Goal: Transaction & Acquisition: Purchase product/service

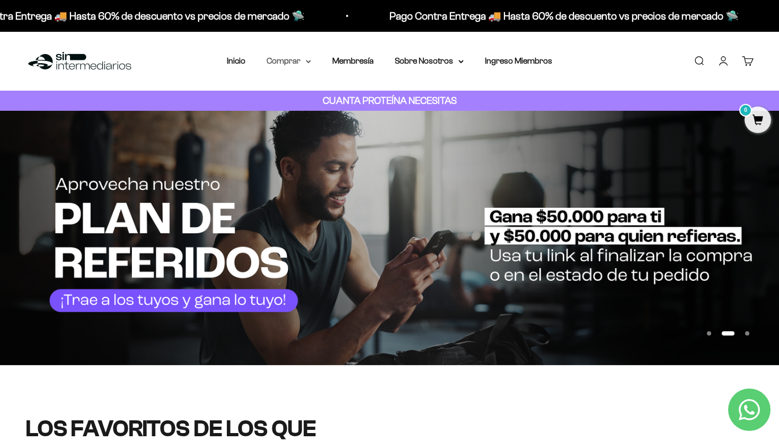
click at [310, 61] on icon at bounding box center [308, 61] width 4 height 2
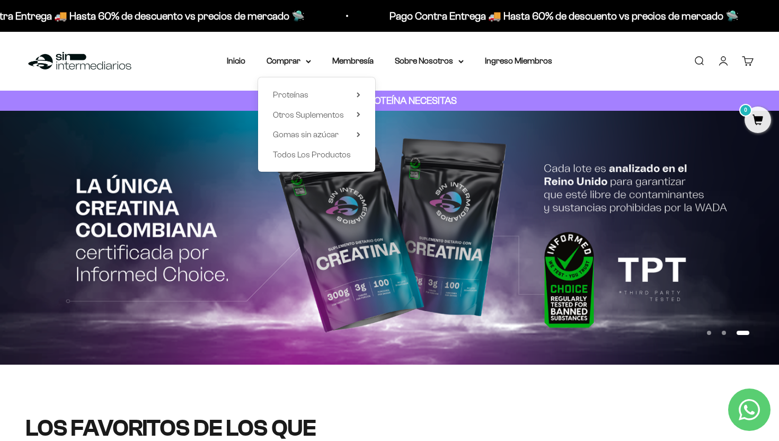
click at [362, 95] on div "Proteínas Ver Todos Whey Iso Vegan Shaker" at bounding box center [316, 124] width 117 height 94
click at [357, 94] on icon at bounding box center [359, 94] width 4 height 5
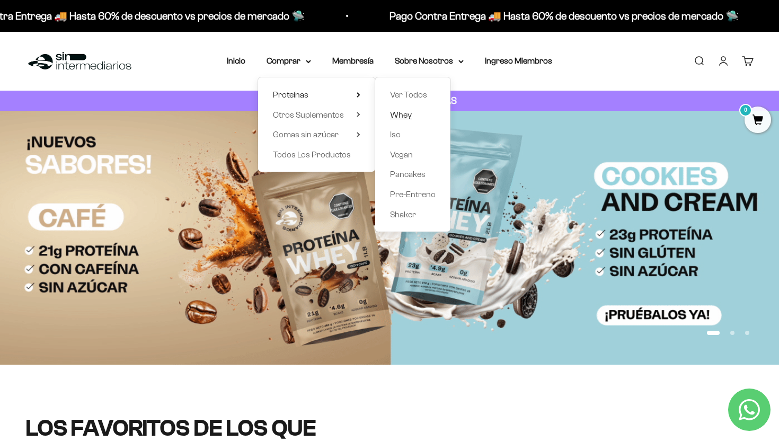
click at [398, 115] on span "Whey" at bounding box center [401, 114] width 22 height 9
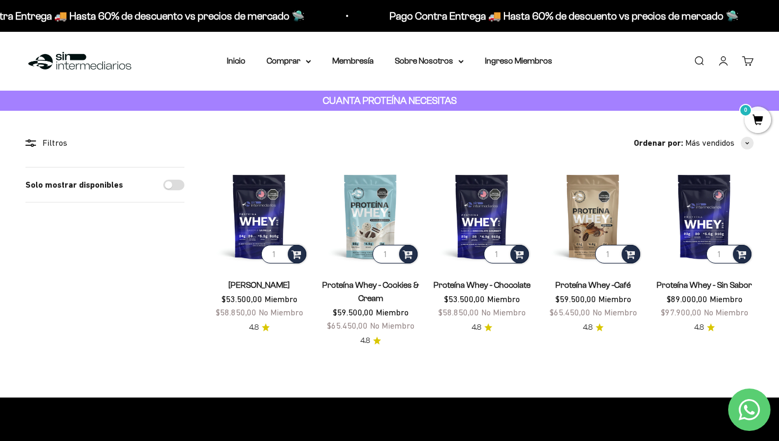
click at [168, 187] on input "Solo mostrar disponibles" at bounding box center [173, 185] width 21 height 11
checkbox input "true"
